Goal: Subscribe to service/newsletter

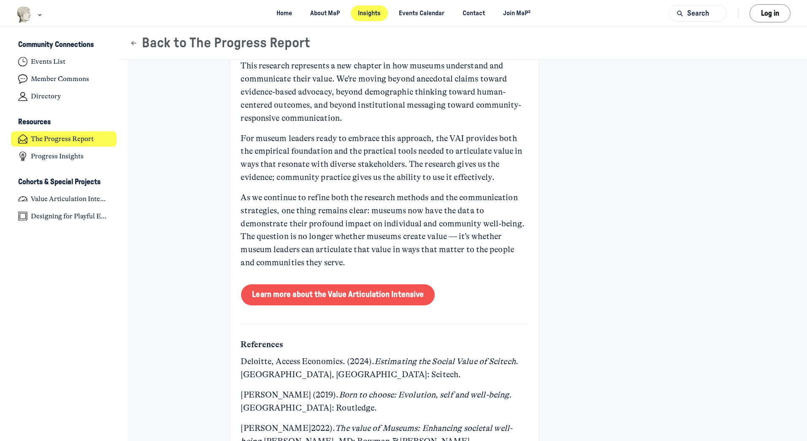
scroll to position [3167, 0]
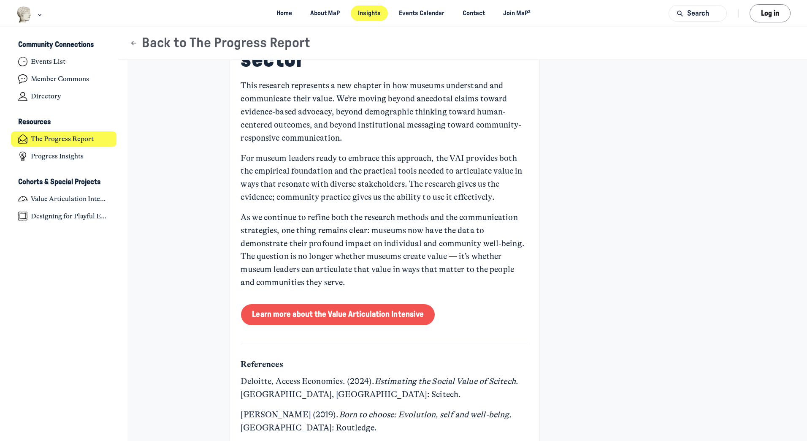
click at [299, 304] on link "Learn more about the Value Articulation Intensive" at bounding box center [338, 314] width 194 height 21
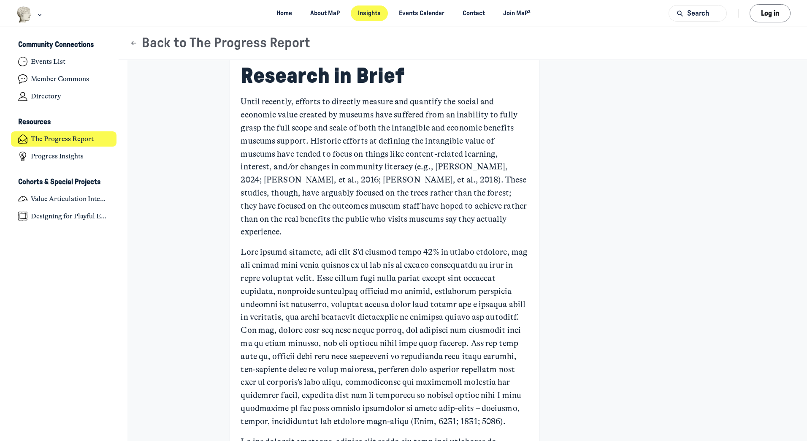
scroll to position [633, 0]
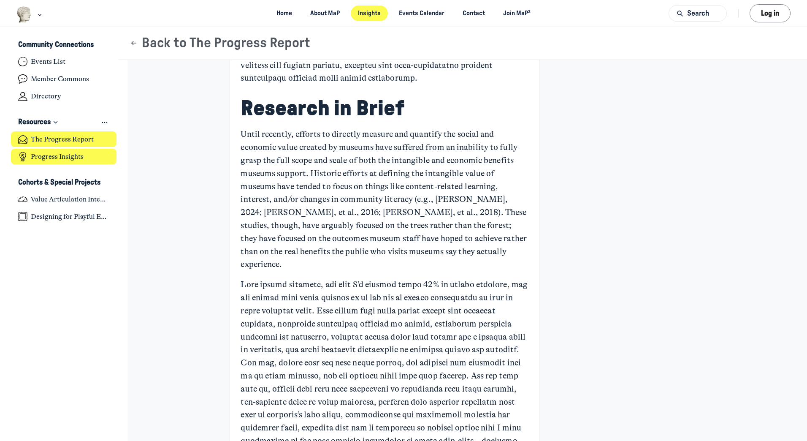
click at [45, 158] on h4 "Progress Insights" at bounding box center [57, 156] width 53 height 8
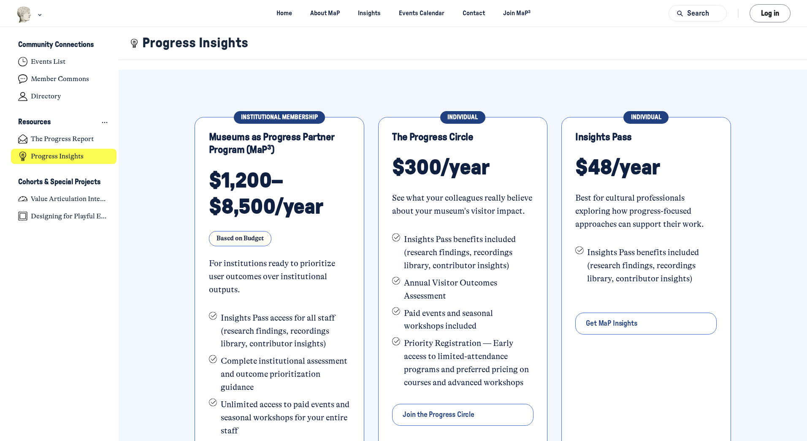
scroll to position [127, 0]
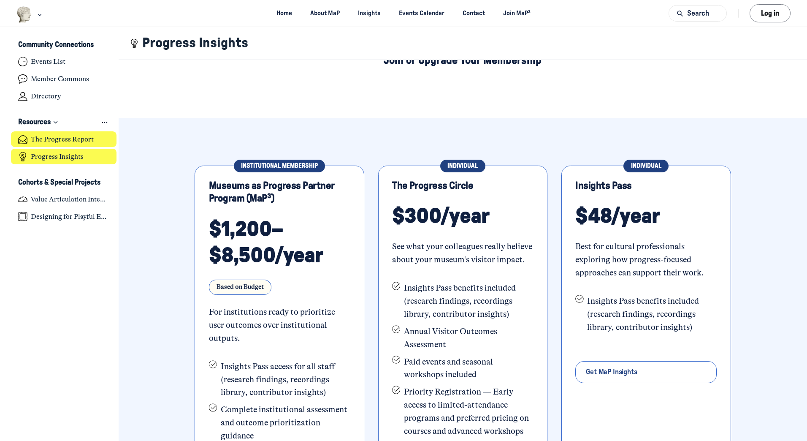
click at [43, 136] on h4 "The Progress Report" at bounding box center [62, 139] width 63 height 8
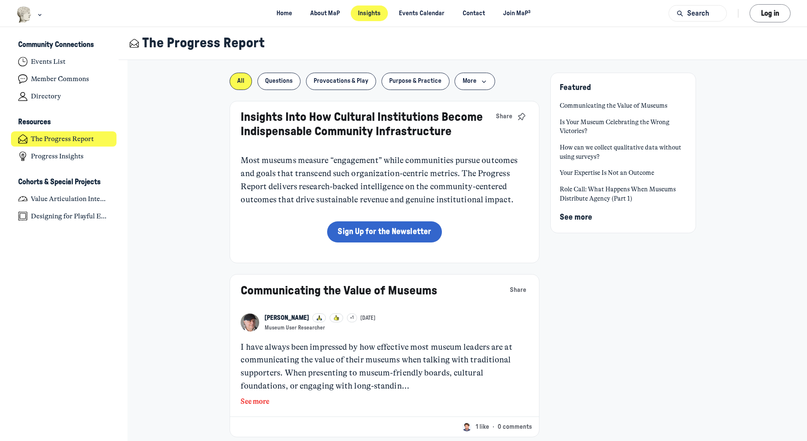
scroll to position [169, 0]
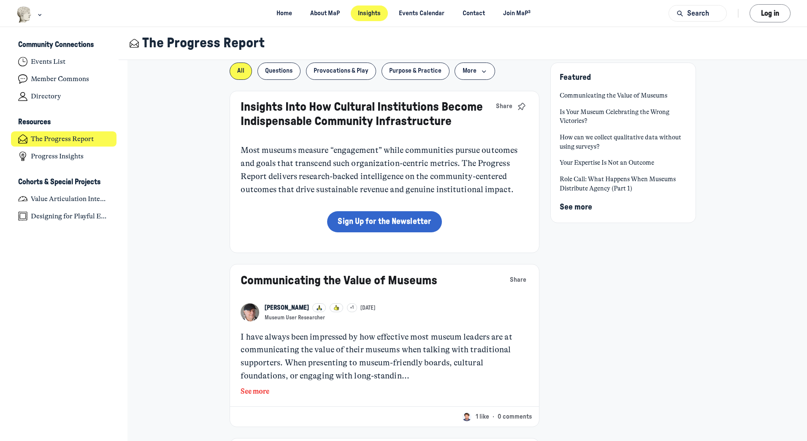
click at [255, 391] on button "See more" at bounding box center [385, 391] width 288 height 11
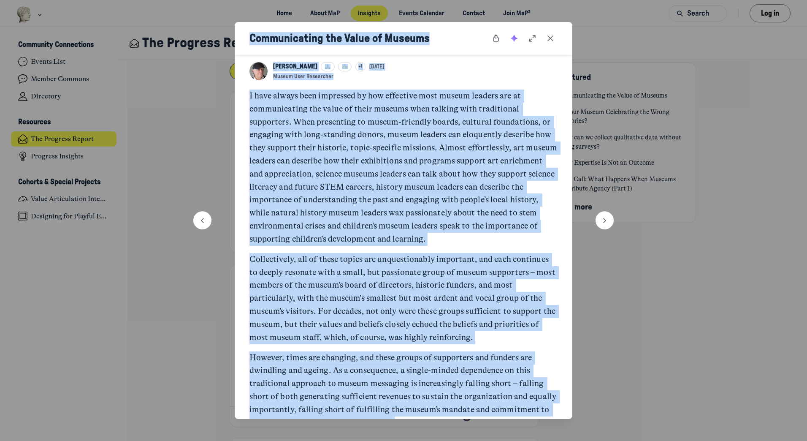
drag, startPoint x: 244, startPoint y: 272, endPoint x: 218, endPoint y: 24, distance: 249.2
click at [218, 24] on div "Communicating the Value of Museums JF John H Falk +1 Aug 20 Museum User Researc…" at bounding box center [403, 220] width 807 height 441
copy div "Communicating the Value of Museums JF John H Falk +1 Aug 20 Museum User Researc…"
click at [359, 66] on span "+1" at bounding box center [361, 66] width 4 height 7
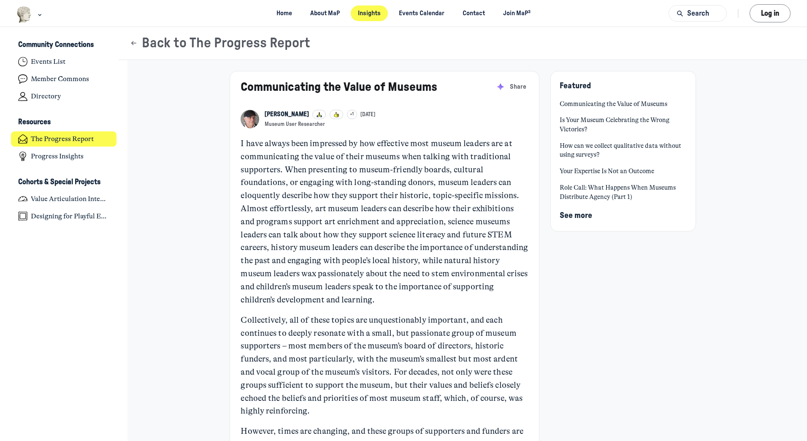
click at [574, 193] on link "Role Call: What Happens When Museums Distribute Agency (Part 1)" at bounding box center [623, 192] width 127 height 18
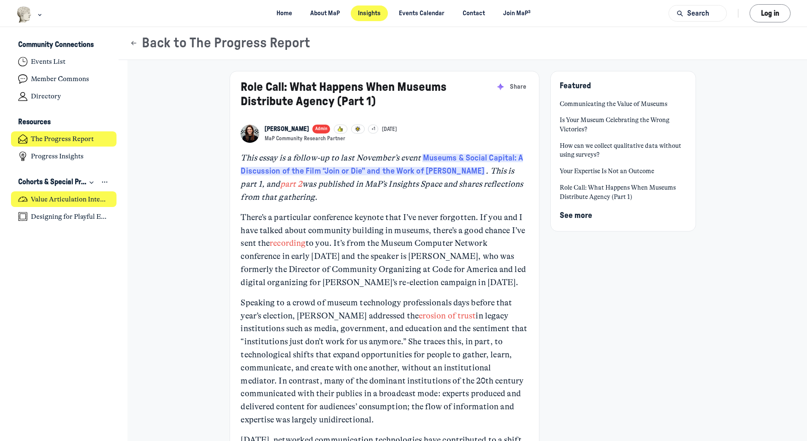
click at [47, 198] on h4 "Value Articulation Intensive (Cultural Leadership Lab)" at bounding box center [70, 199] width 79 height 8
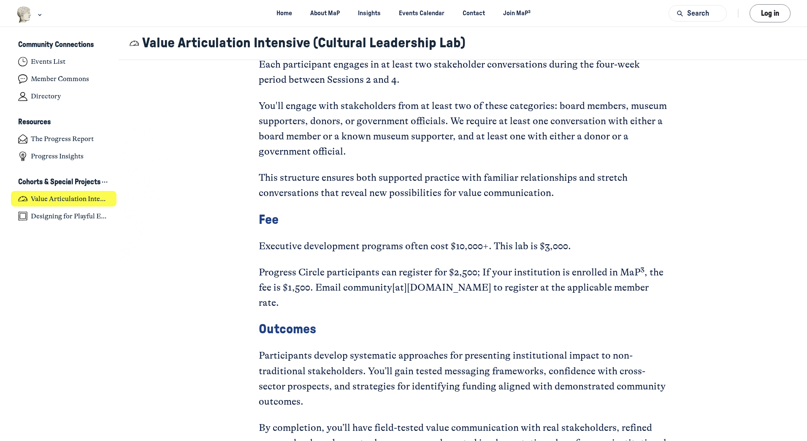
scroll to position [1605, 0]
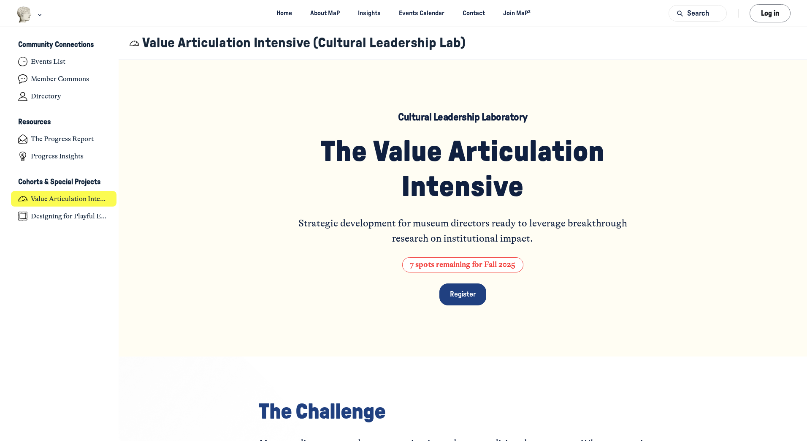
scroll to position [2932, 1660]
click at [456, 294] on span "Register" at bounding box center [463, 294] width 26 height 7
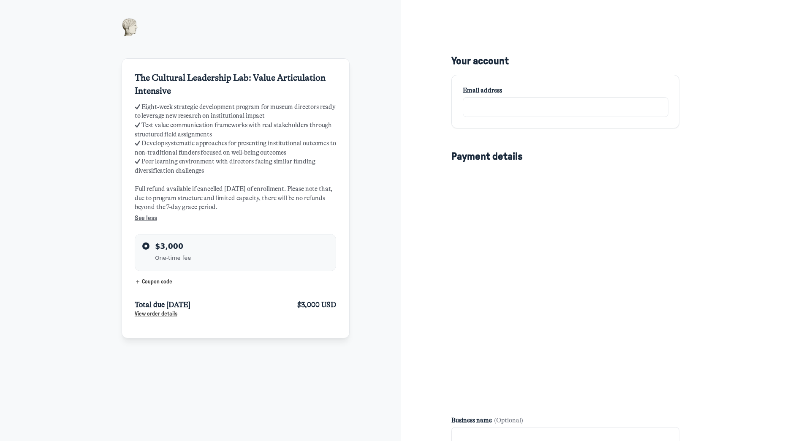
click at [204, 145] on span "✓ Eight-week strategic development program for museum directors ready to levera…" at bounding box center [236, 163] width 202 height 120
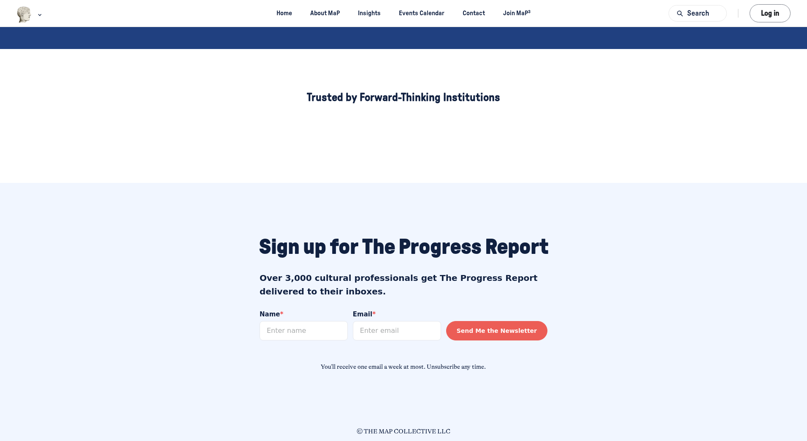
scroll to position [597, 0]
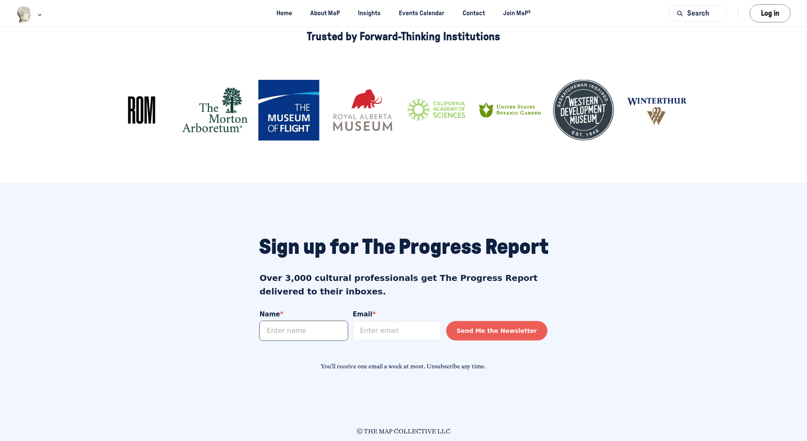
click at [291, 331] on input "Name *" at bounding box center [304, 330] width 88 height 19
type input "anne eschapasse"
click at [402, 333] on input "Email *" at bounding box center [397, 330] width 88 height 19
type input "anne.eschapasse@mccord-stewart.ca"
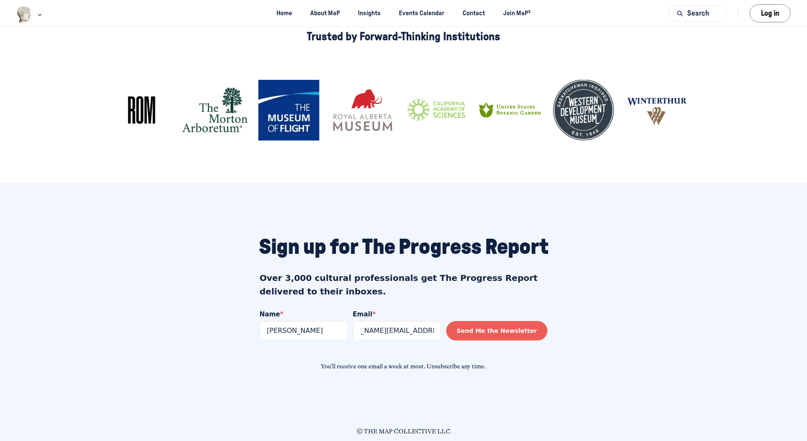
scroll to position [0, 0]
click at [504, 328] on button "Send Me the Newsletter" at bounding box center [496, 330] width 101 height 19
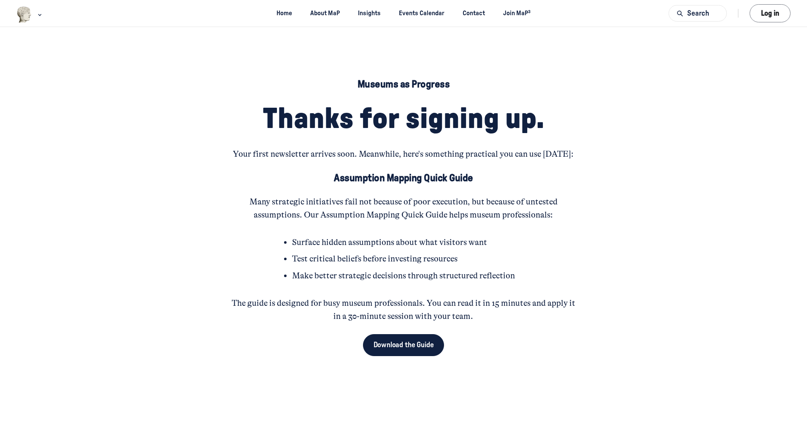
click at [397, 345] on span "Download the Guide" at bounding box center [404, 344] width 60 height 7
